Goal: Transaction & Acquisition: Purchase product/service

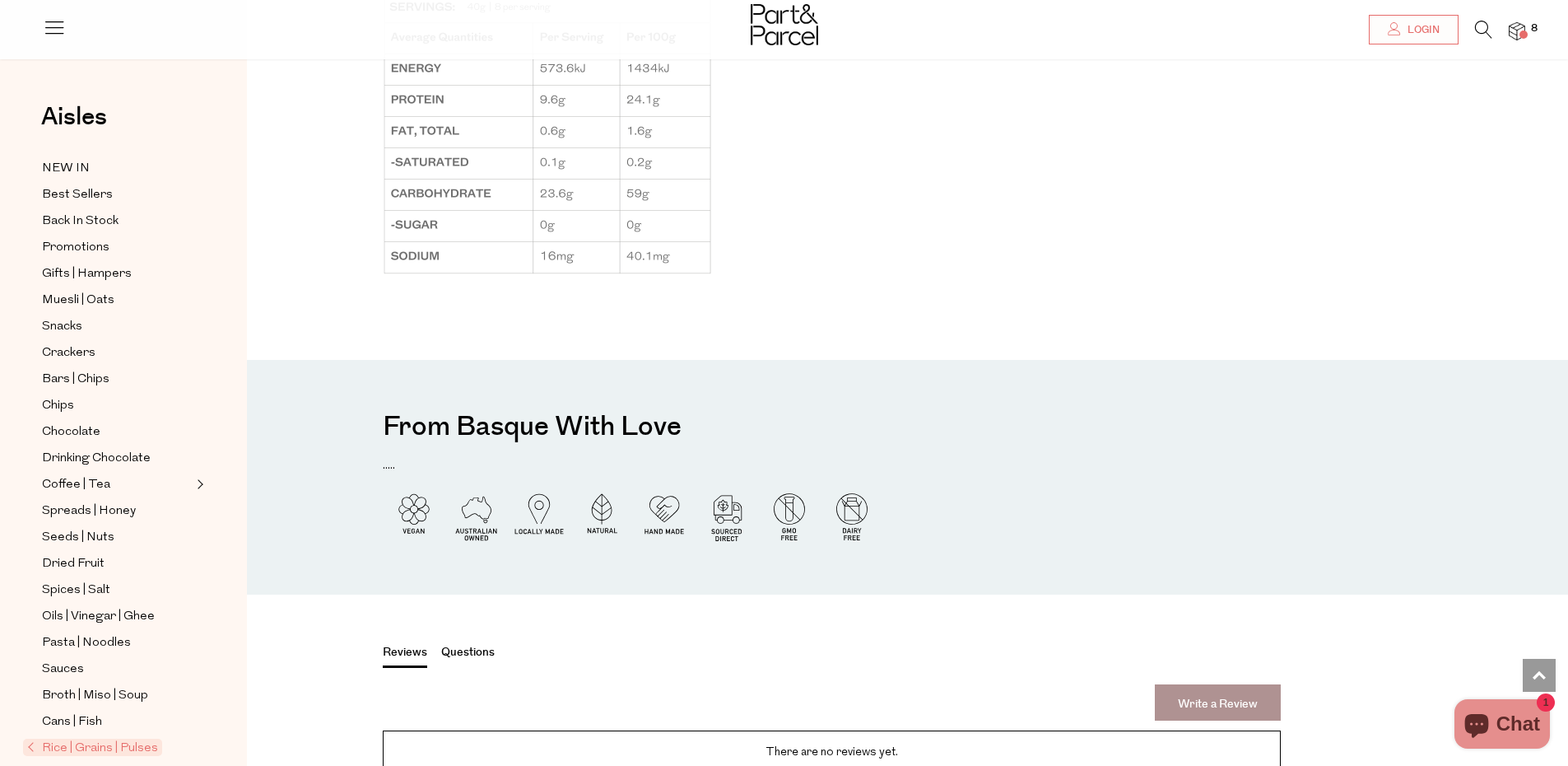
scroll to position [1710, 0]
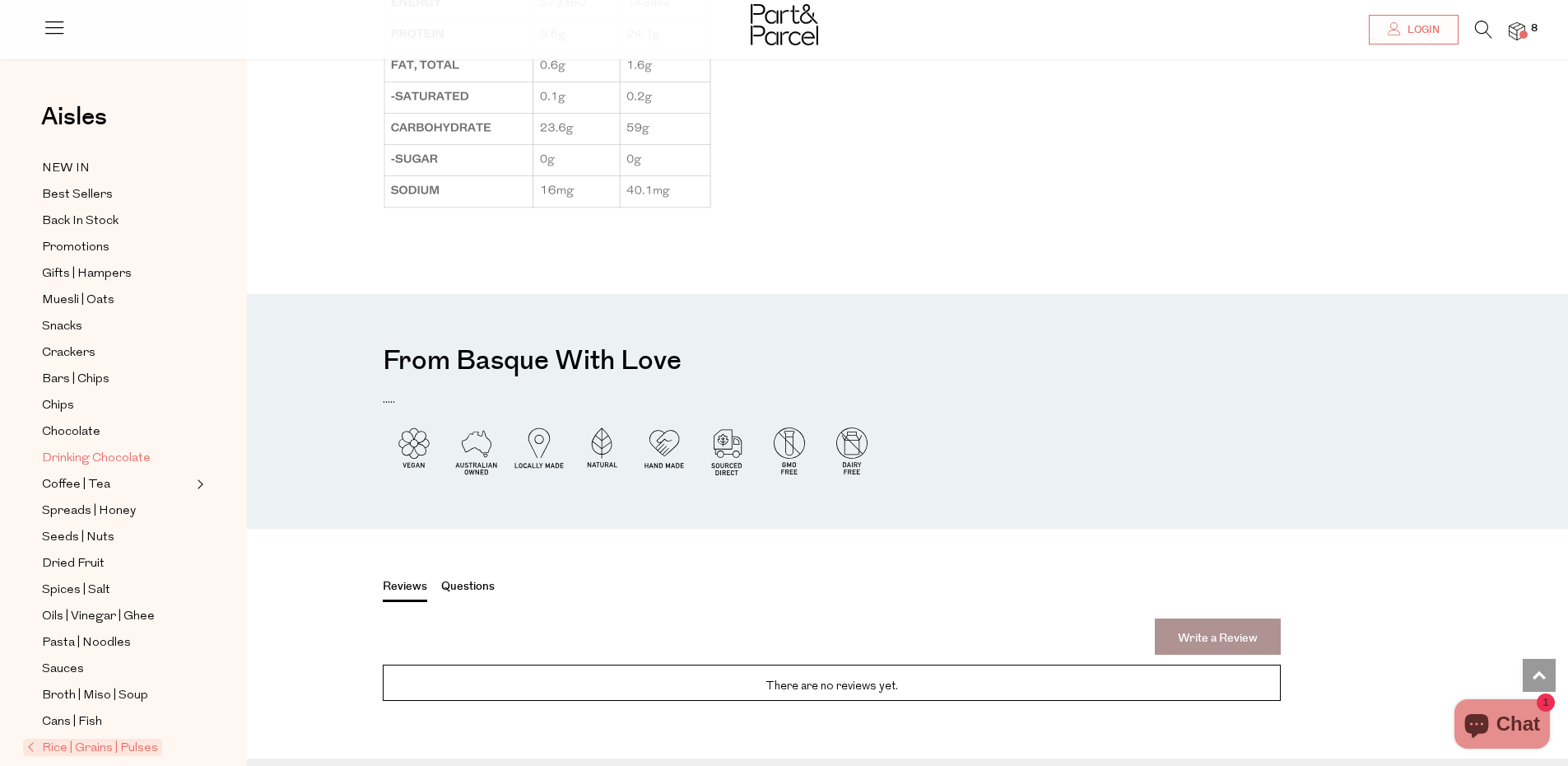
click at [84, 460] on span "Drinking Chocolate" at bounding box center [96, 459] width 109 height 20
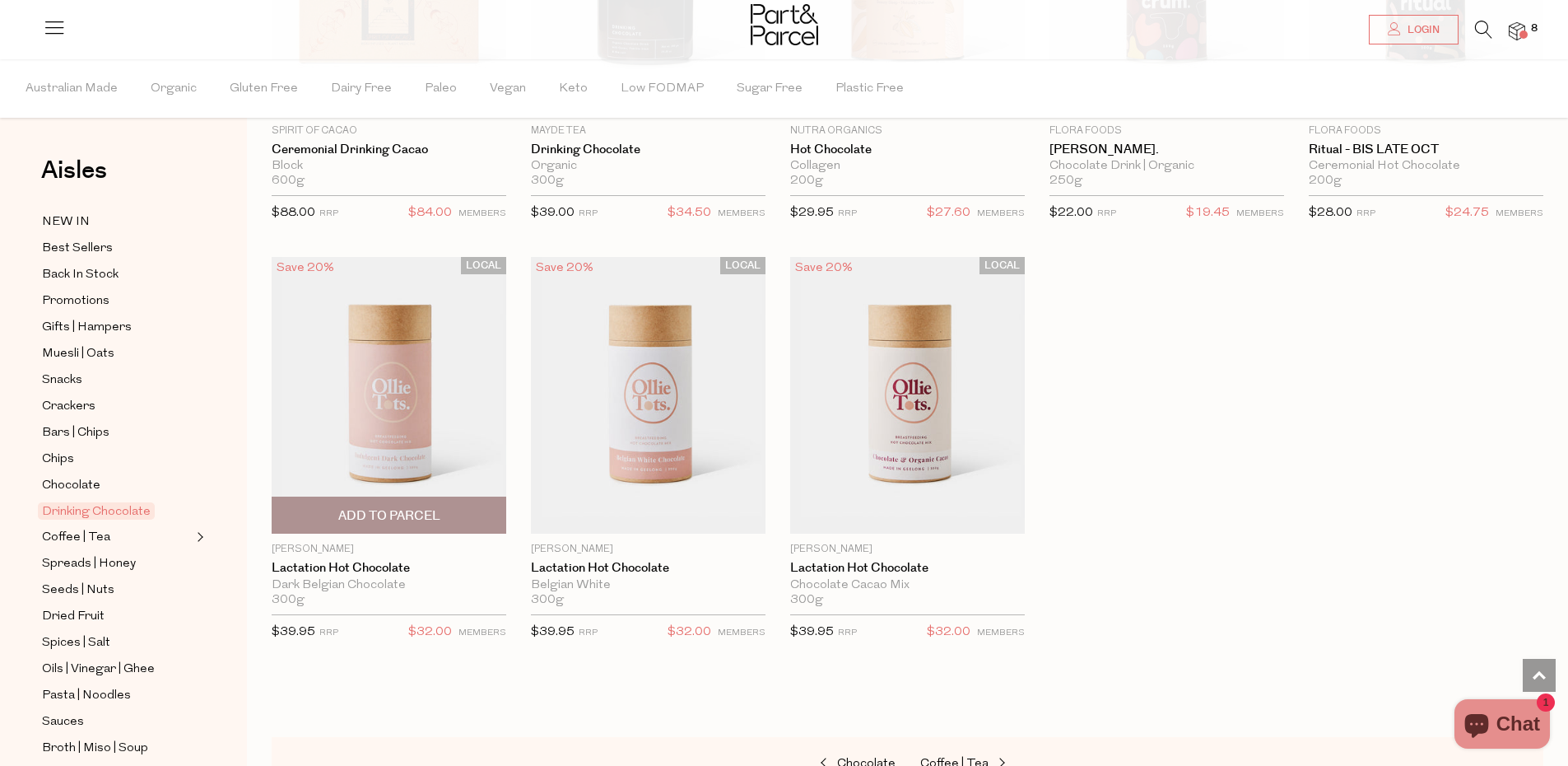
scroll to position [1244, 0]
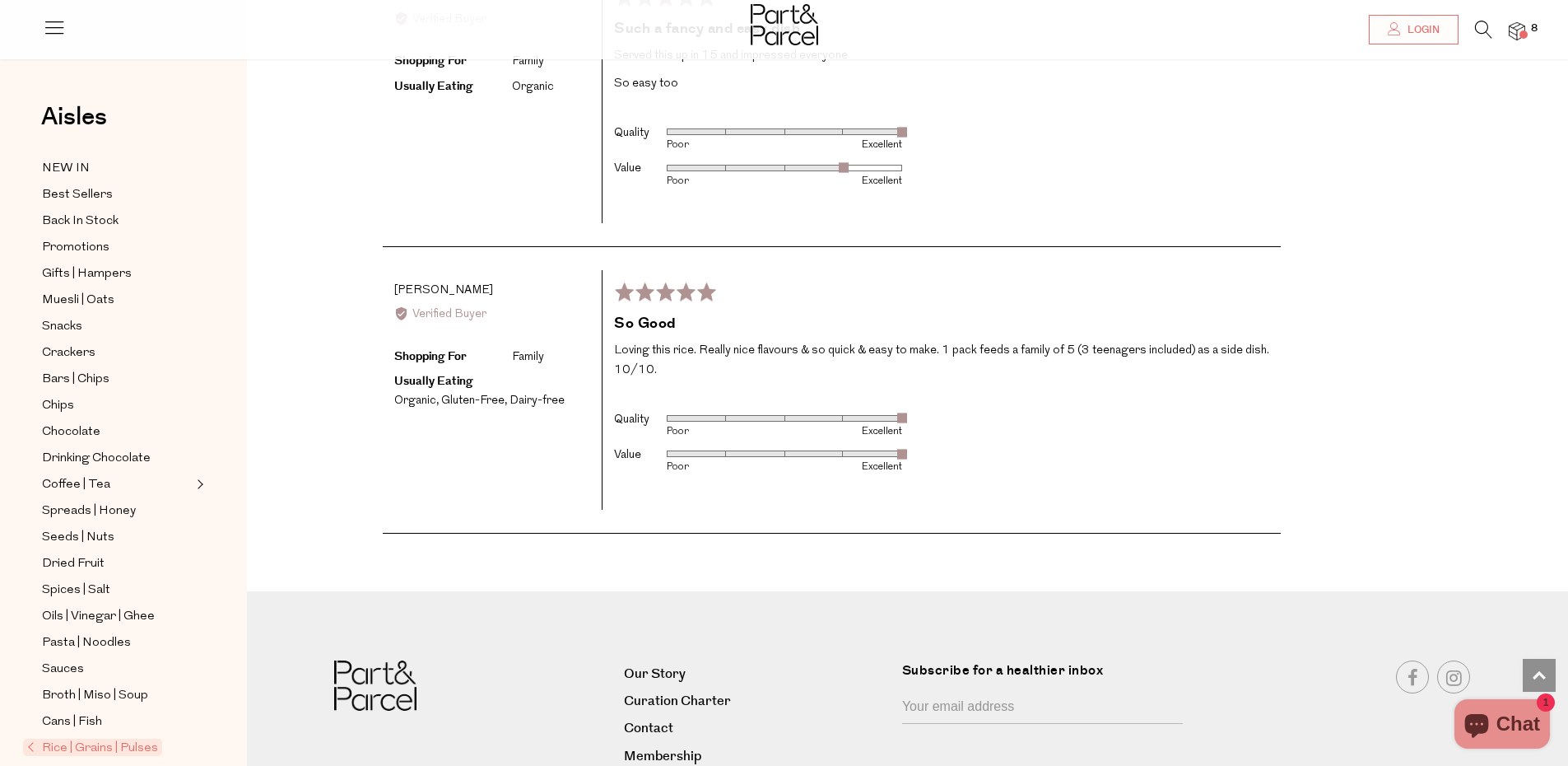
scroll to position [2715, 0]
